Goal: Information Seeking & Learning: Understand process/instructions

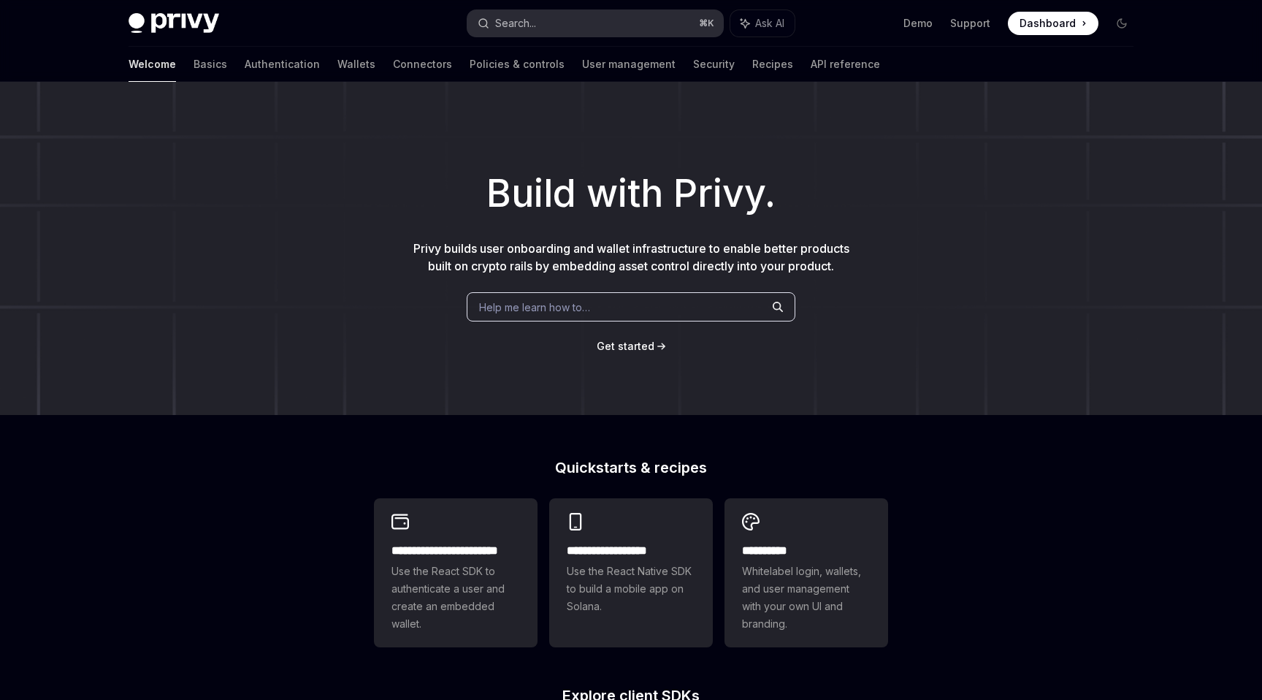
click at [556, 16] on button "Search... ⌘ K" at bounding box center [595, 23] width 256 height 26
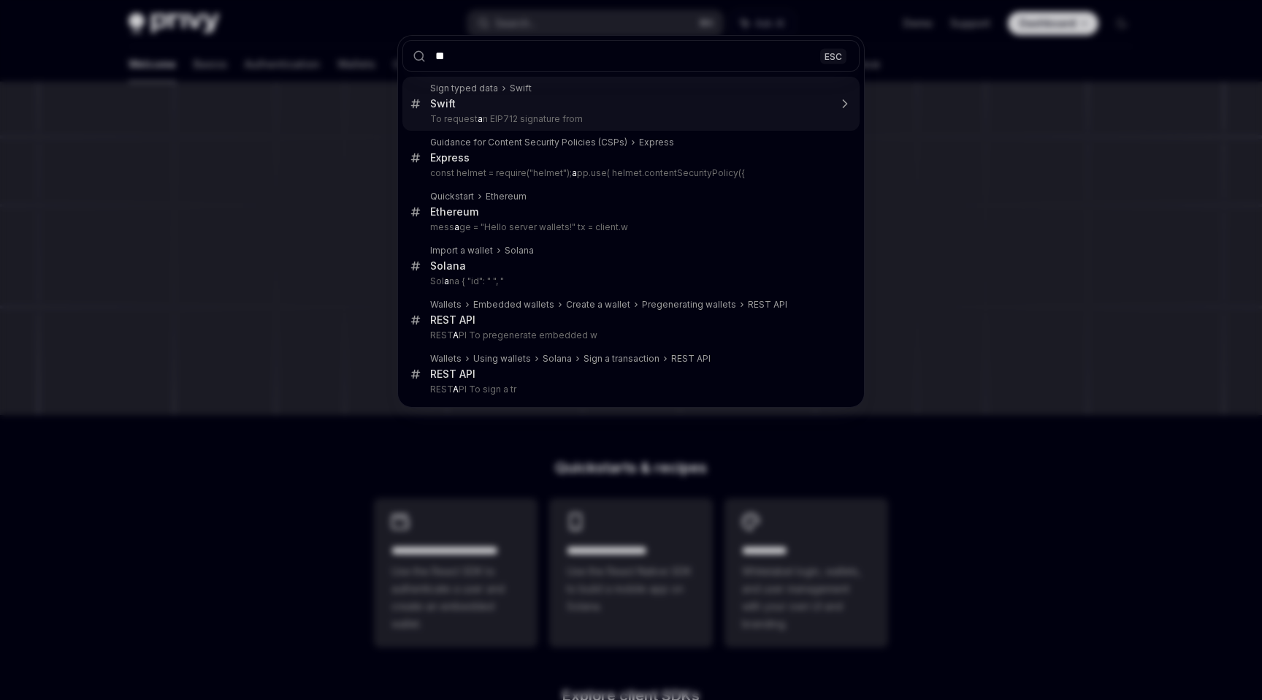
type input "***"
type textarea "*"
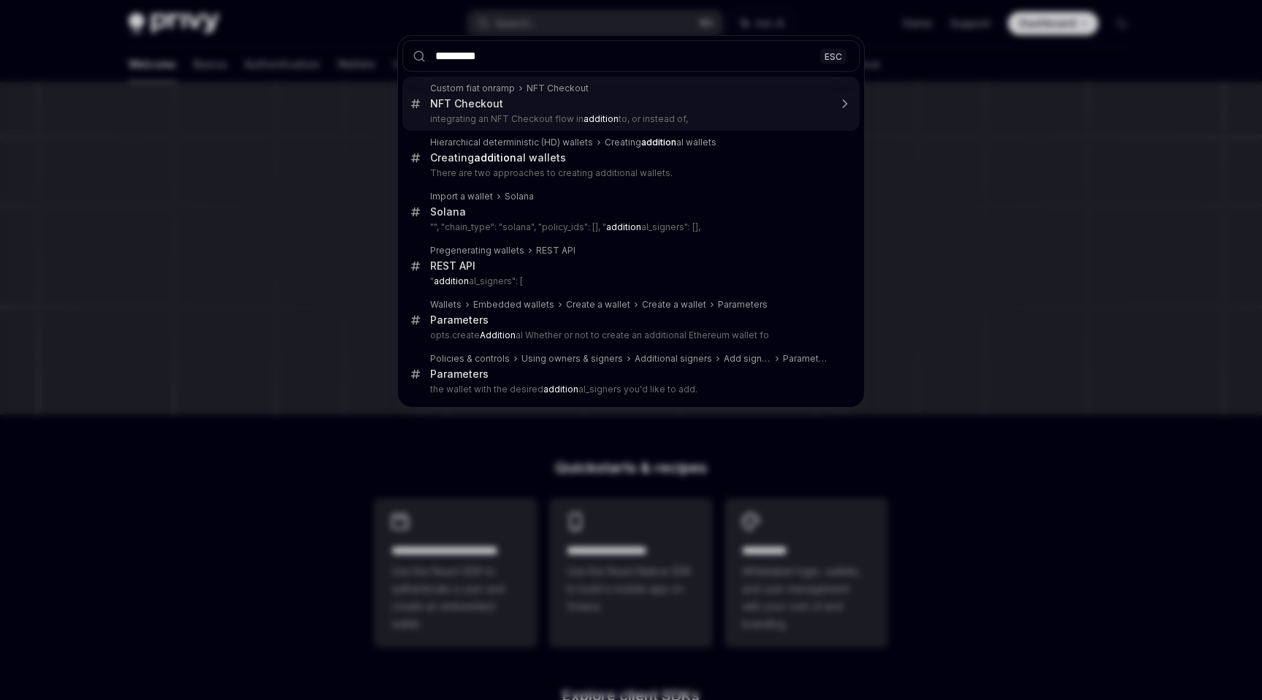
type input "**********"
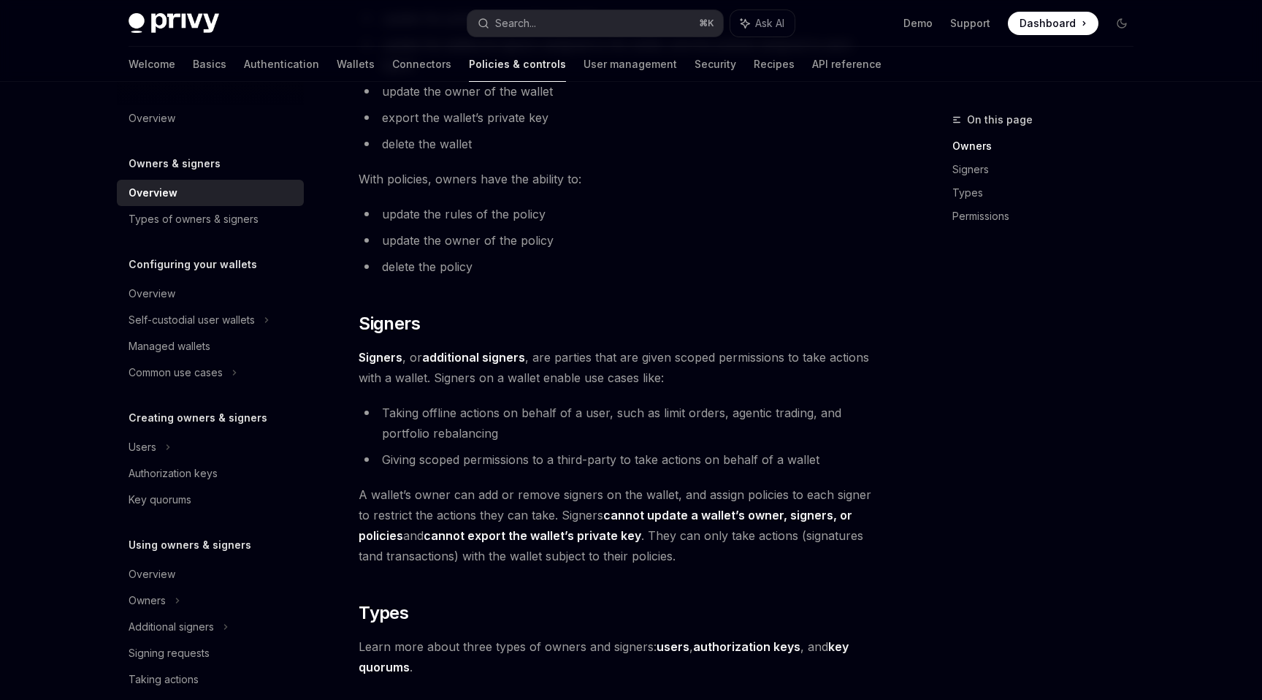
scroll to position [629, 0]
click at [337, 65] on link "Wallets" at bounding box center [356, 64] width 38 height 35
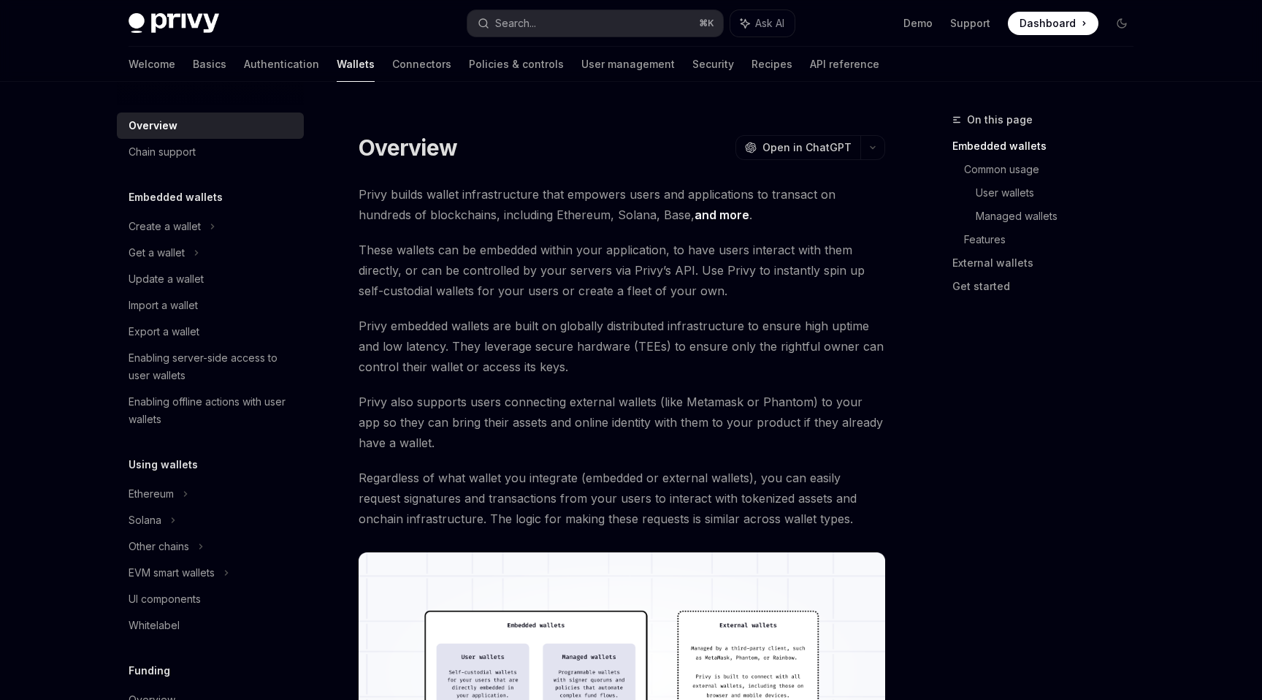
scroll to position [1, 0]
click at [180, 225] on div "Create a wallet" at bounding box center [165, 226] width 72 height 18
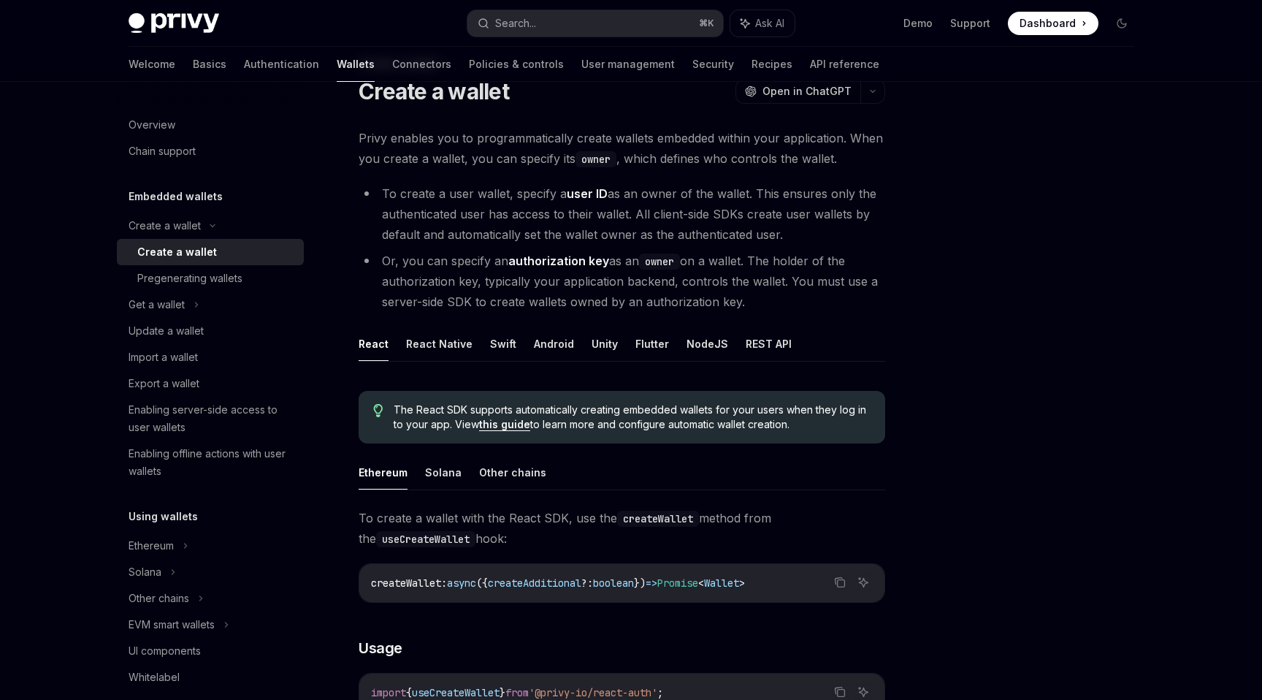
scroll to position [63, 0]
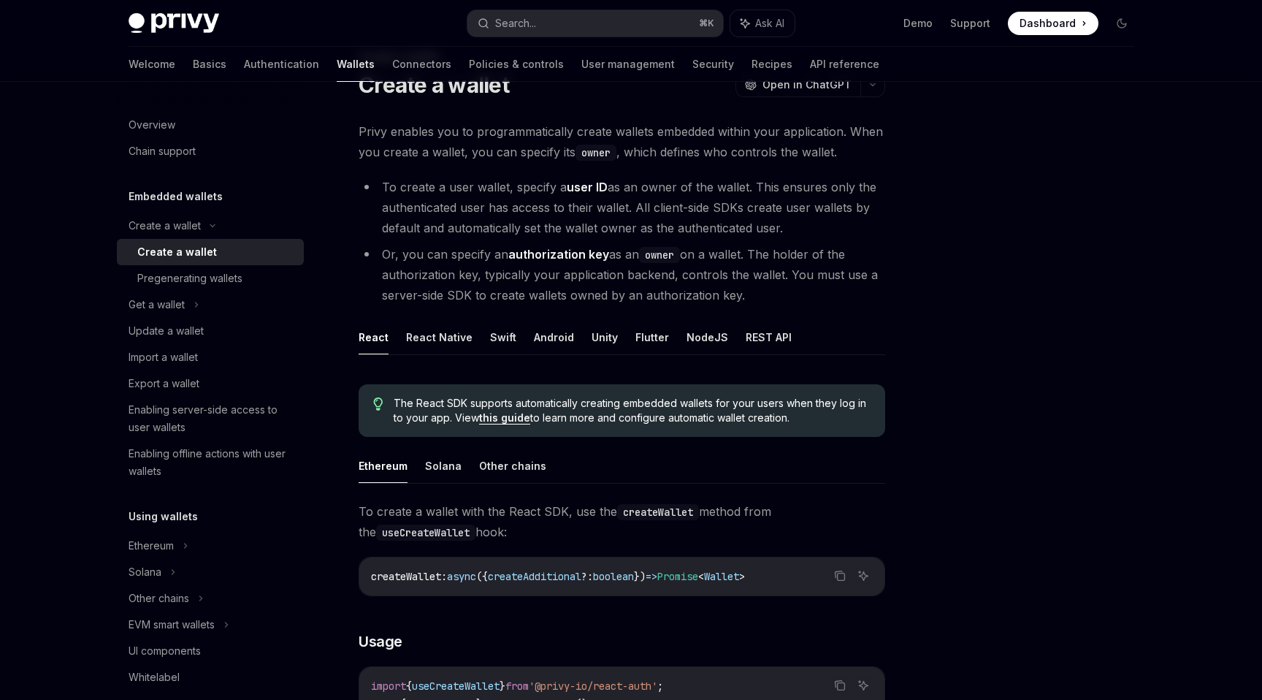
click at [468, 256] on li "Or, you can specify an authorization key as an owner on a wallet. The holder of…" at bounding box center [622, 274] width 526 height 61
click at [712, 340] on button "NodeJS" at bounding box center [707, 337] width 42 height 34
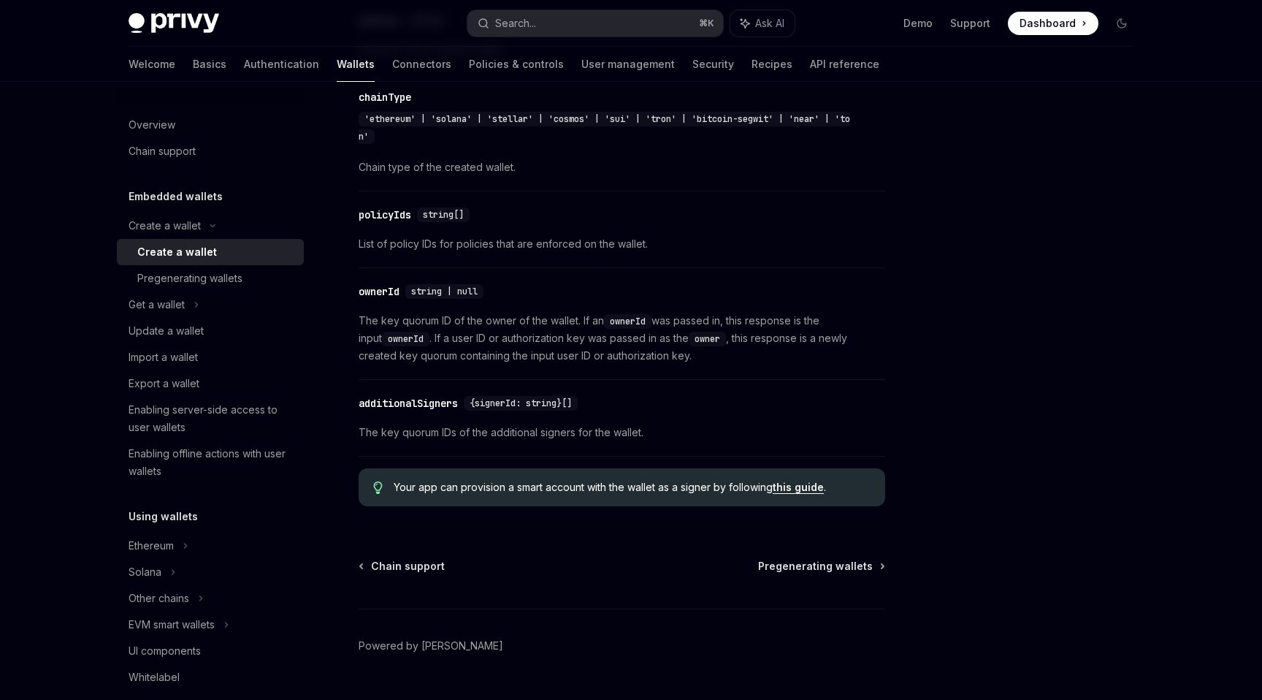
scroll to position [1582, 0]
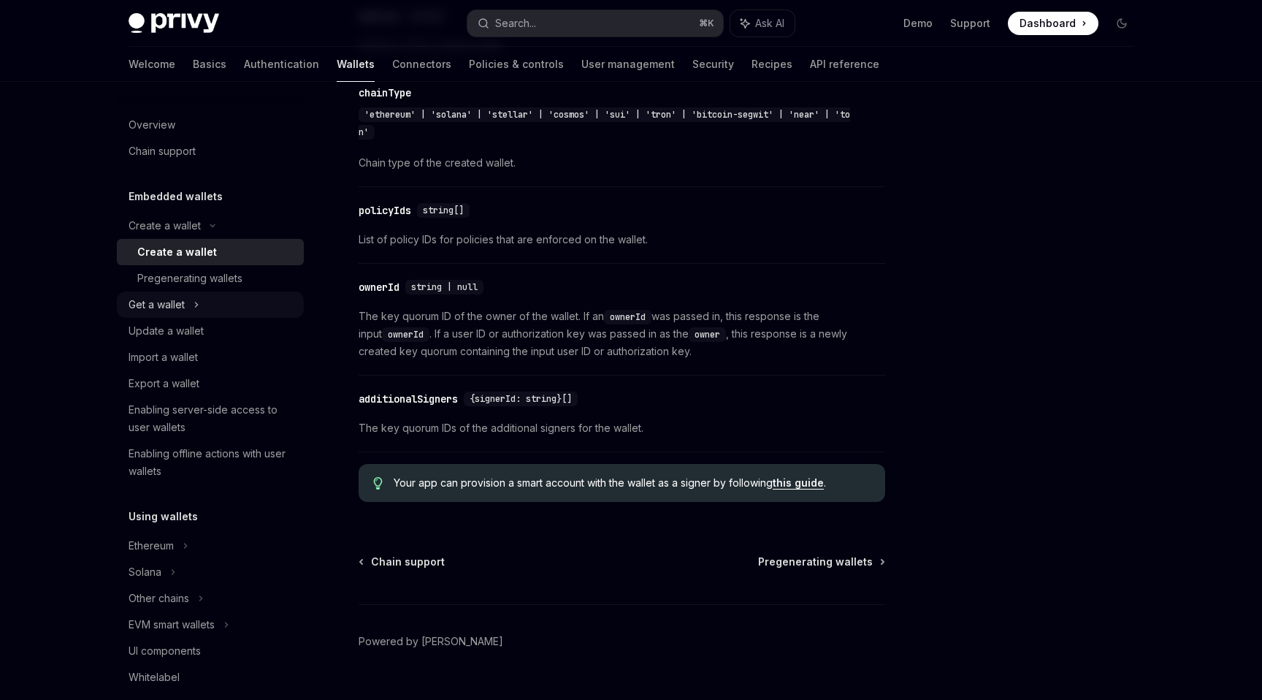
click at [179, 310] on div "Get a wallet" at bounding box center [157, 305] width 56 height 18
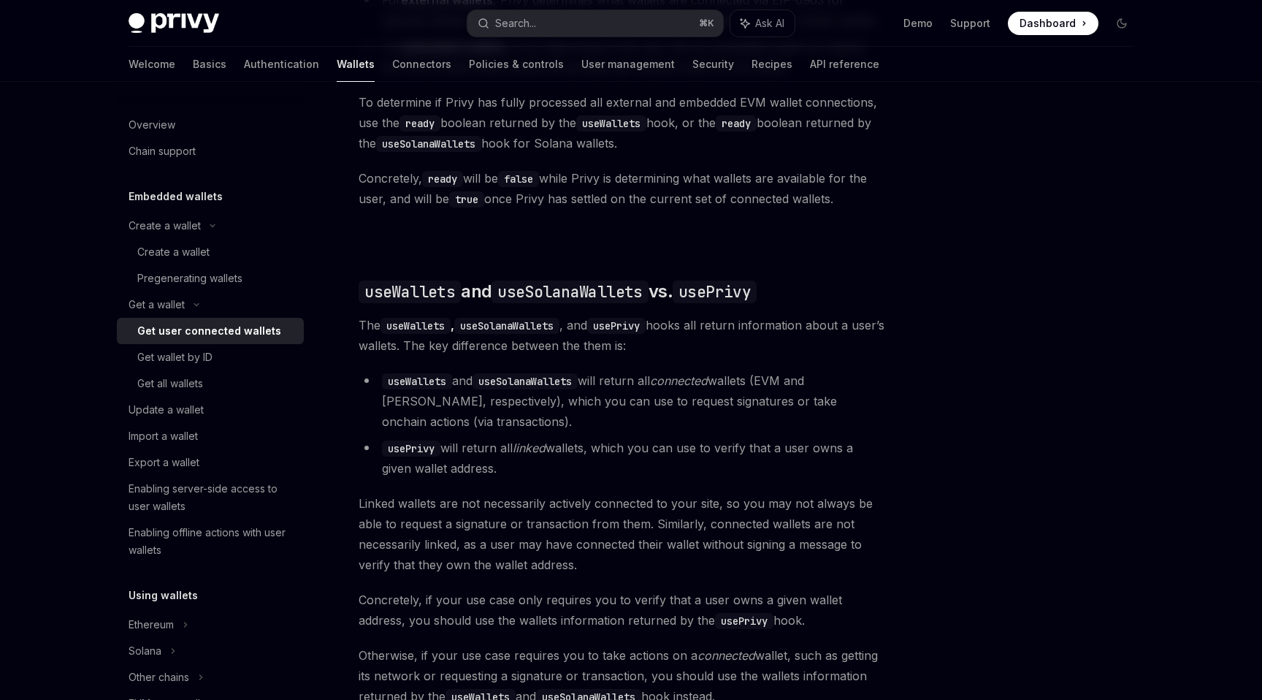
scroll to position [1041, 0]
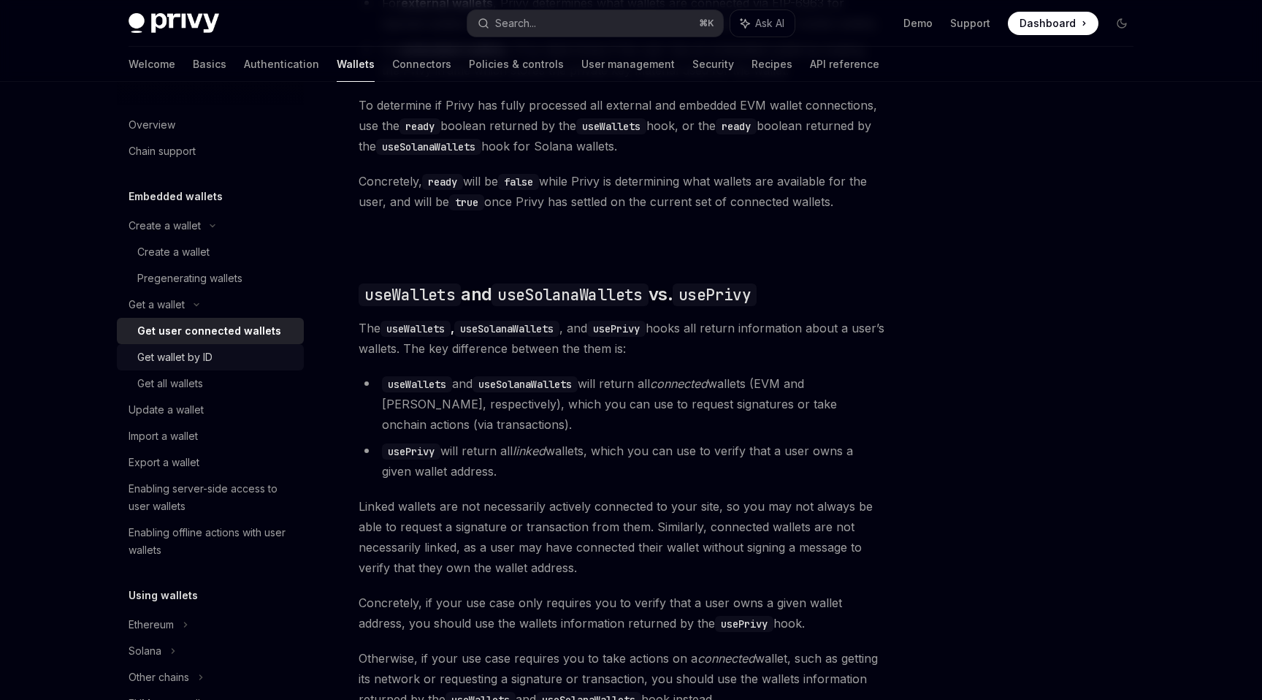
click at [208, 361] on div "Get wallet by ID" at bounding box center [174, 357] width 75 height 18
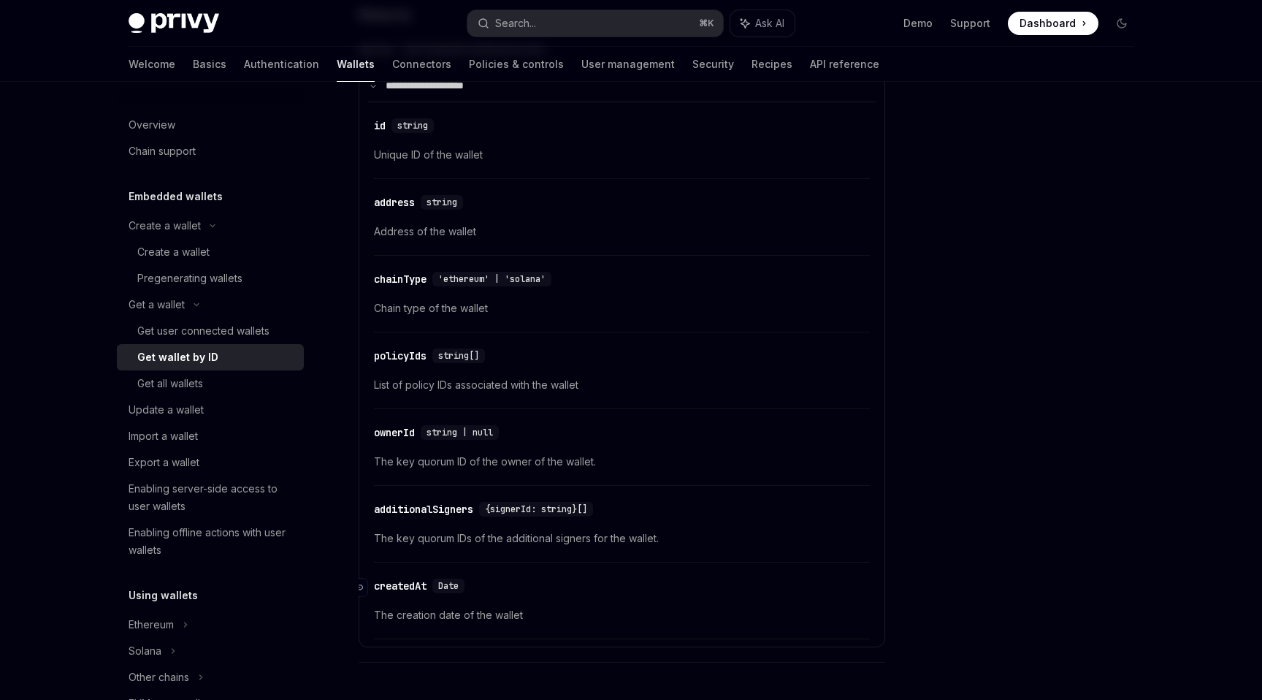
scroll to position [678, 0]
type textarea "*"
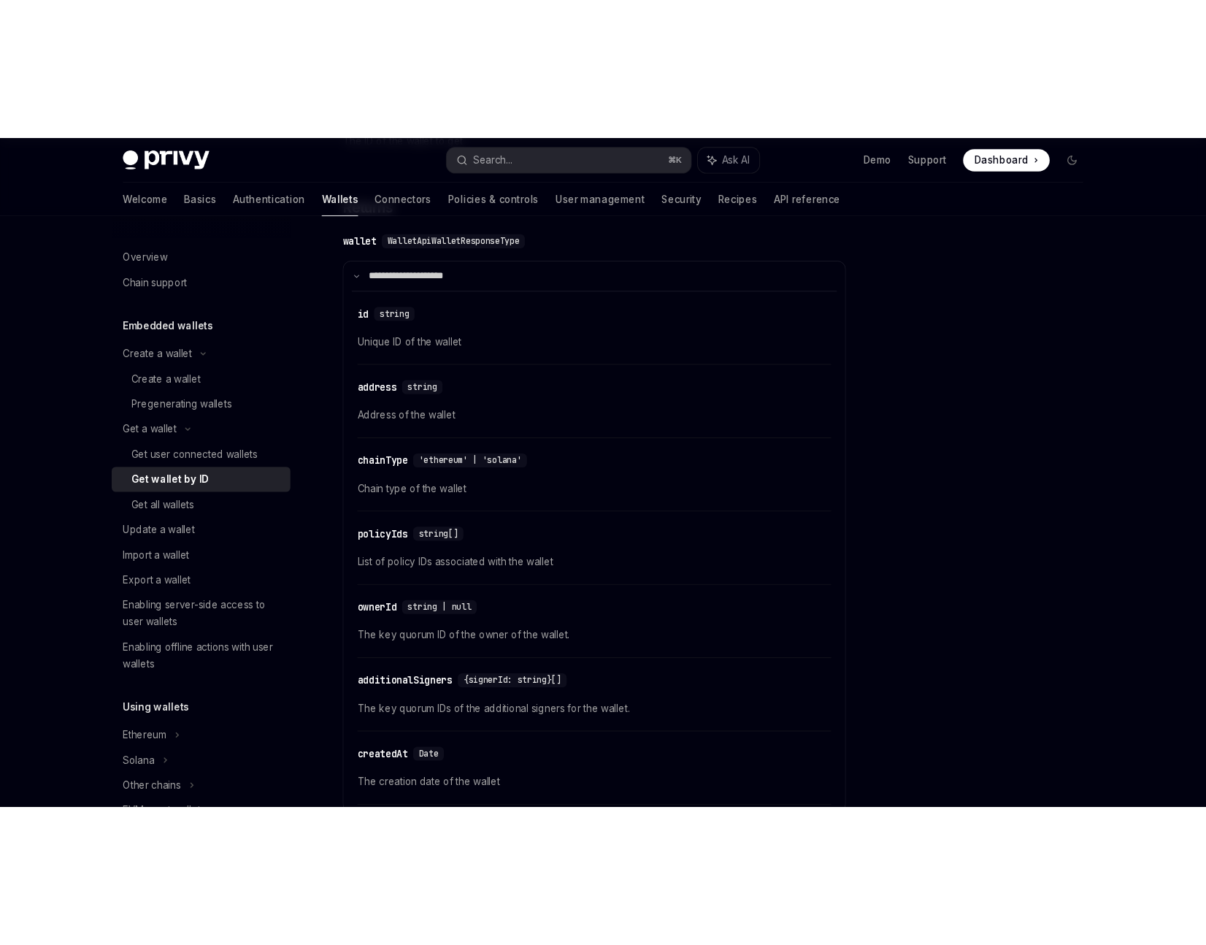
scroll to position [0, 0]
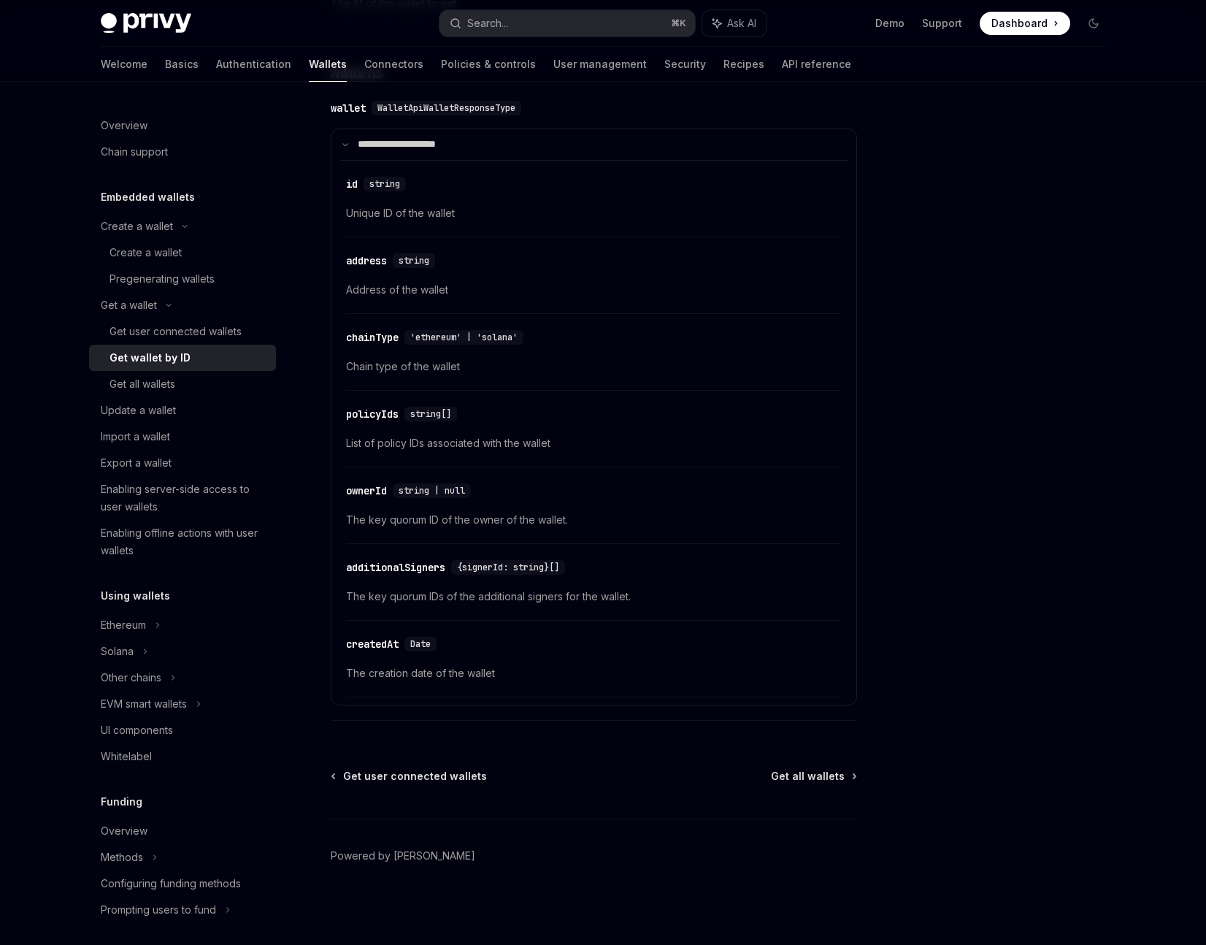
click at [954, 389] on div at bounding box center [1006, 528] width 222 height 834
